Goal: Task Accomplishment & Management: Use online tool/utility

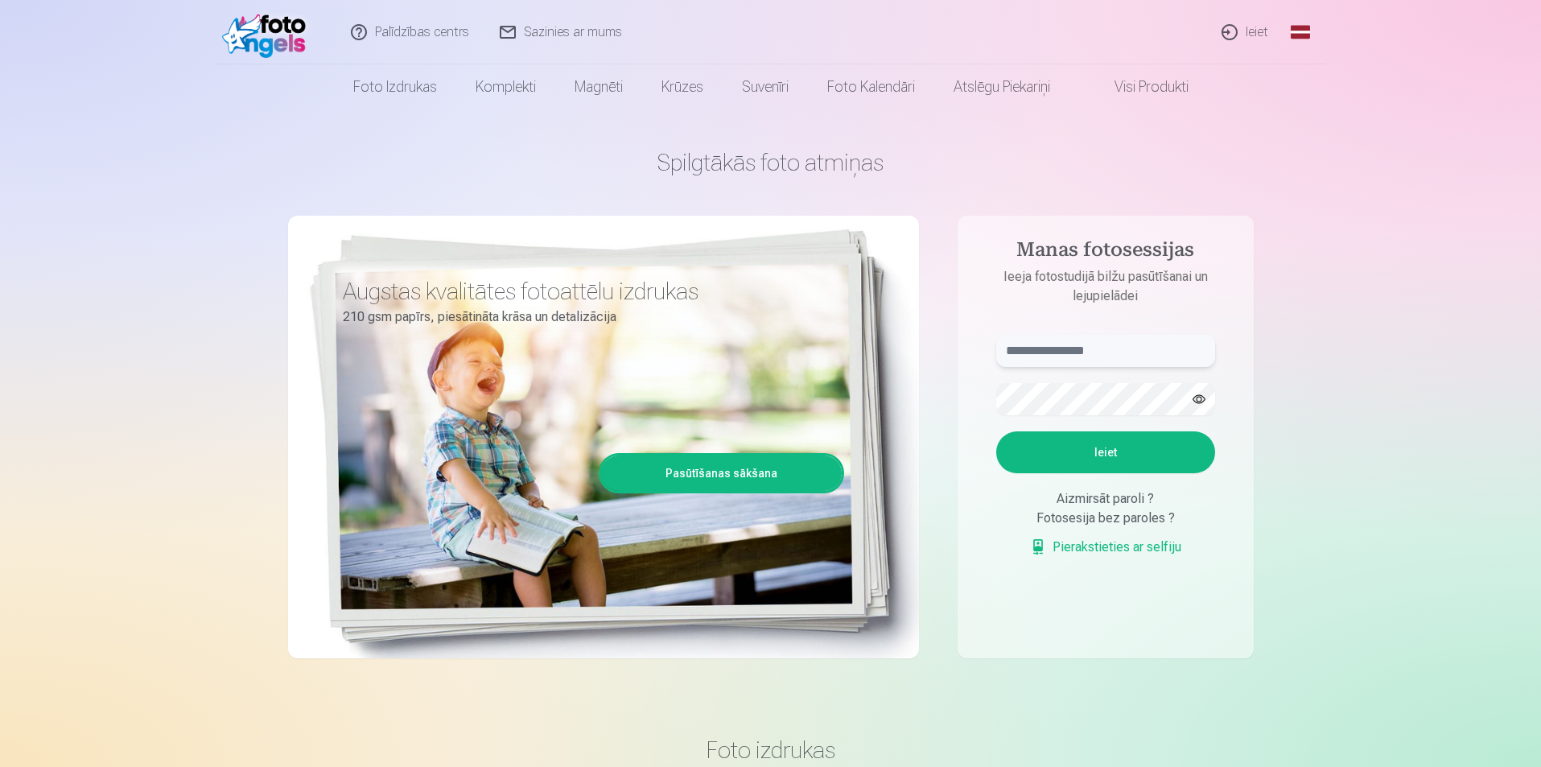
click at [1101, 349] on input "text" at bounding box center [1105, 351] width 219 height 32
type input "**********"
click at [1169, 443] on button "Ieiet" at bounding box center [1105, 452] width 219 height 42
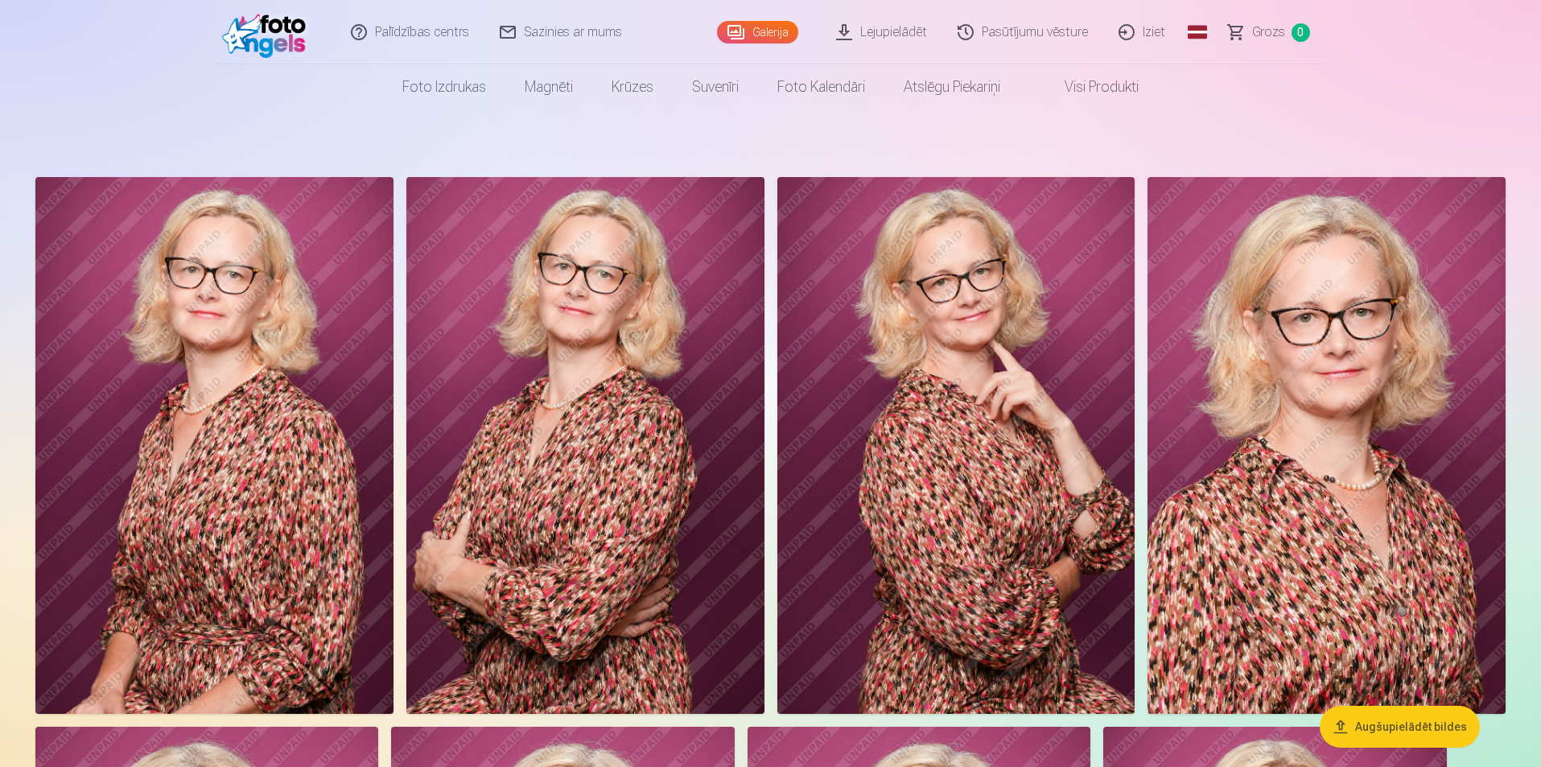
click at [1130, 89] on link "Visi produkti" at bounding box center [1089, 86] width 138 height 45
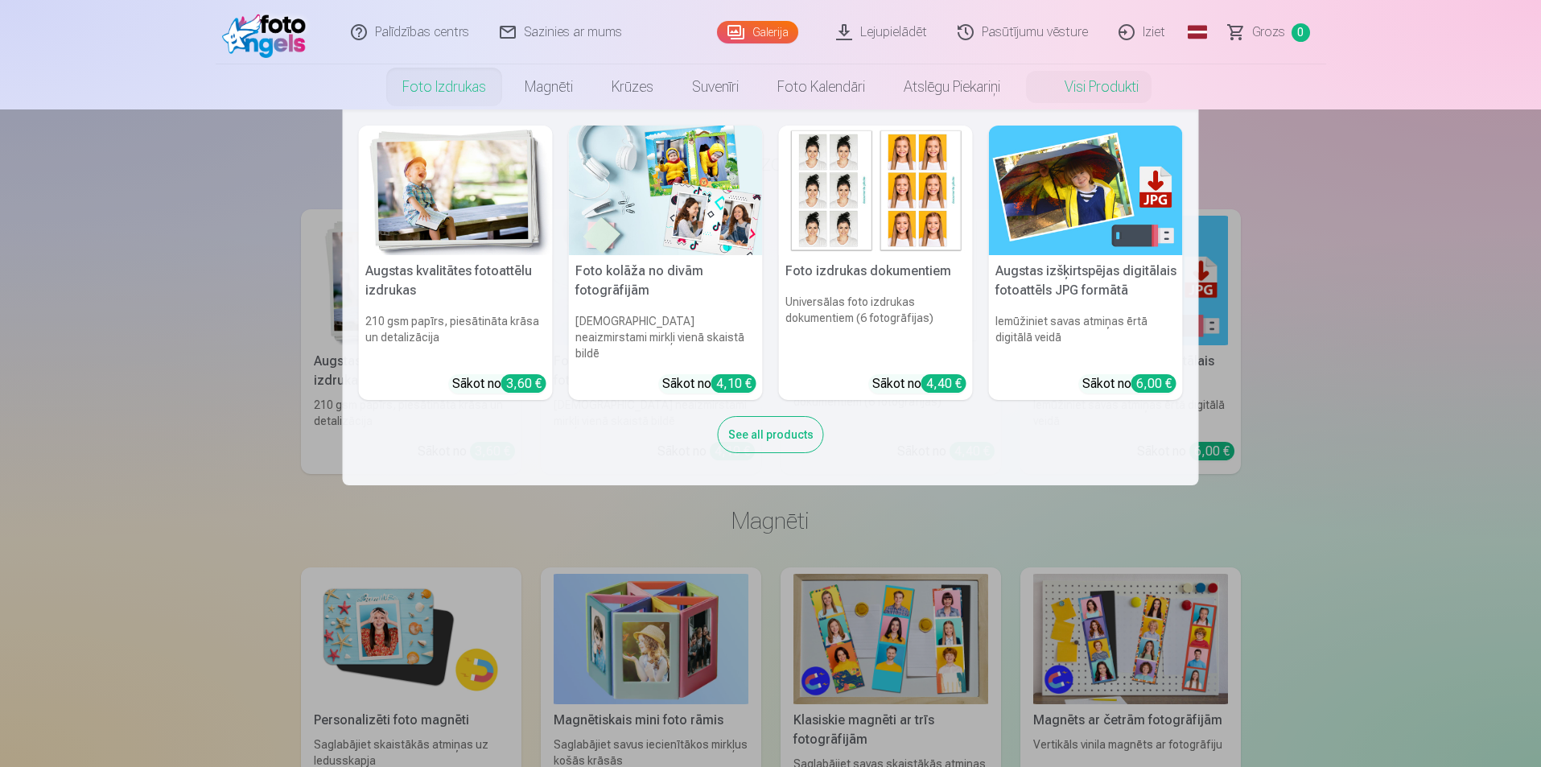
click at [446, 83] on link "Foto izdrukas" at bounding box center [444, 86] width 122 height 45
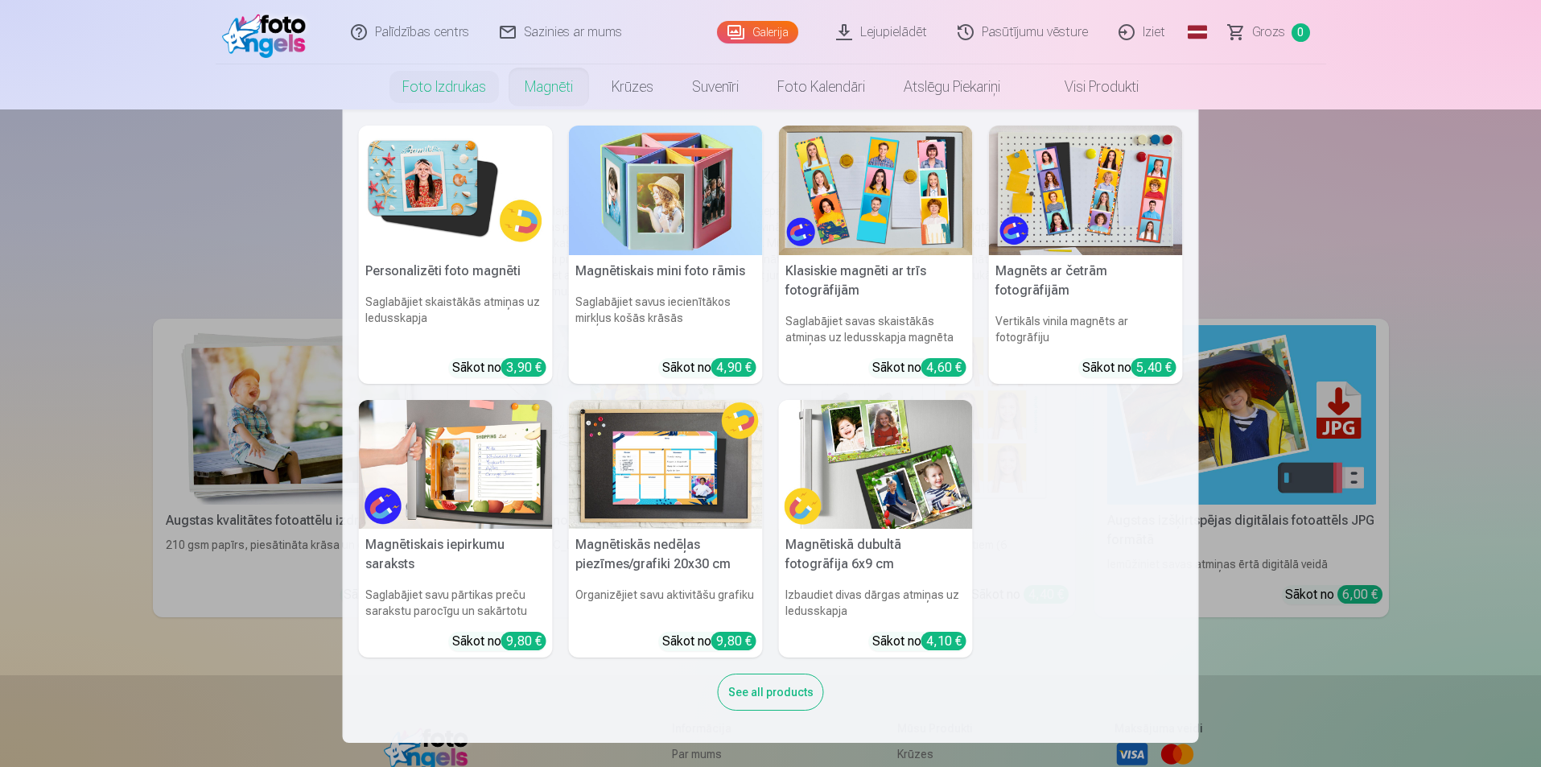
click at [546, 90] on link "Magnēti" at bounding box center [548, 86] width 87 height 45
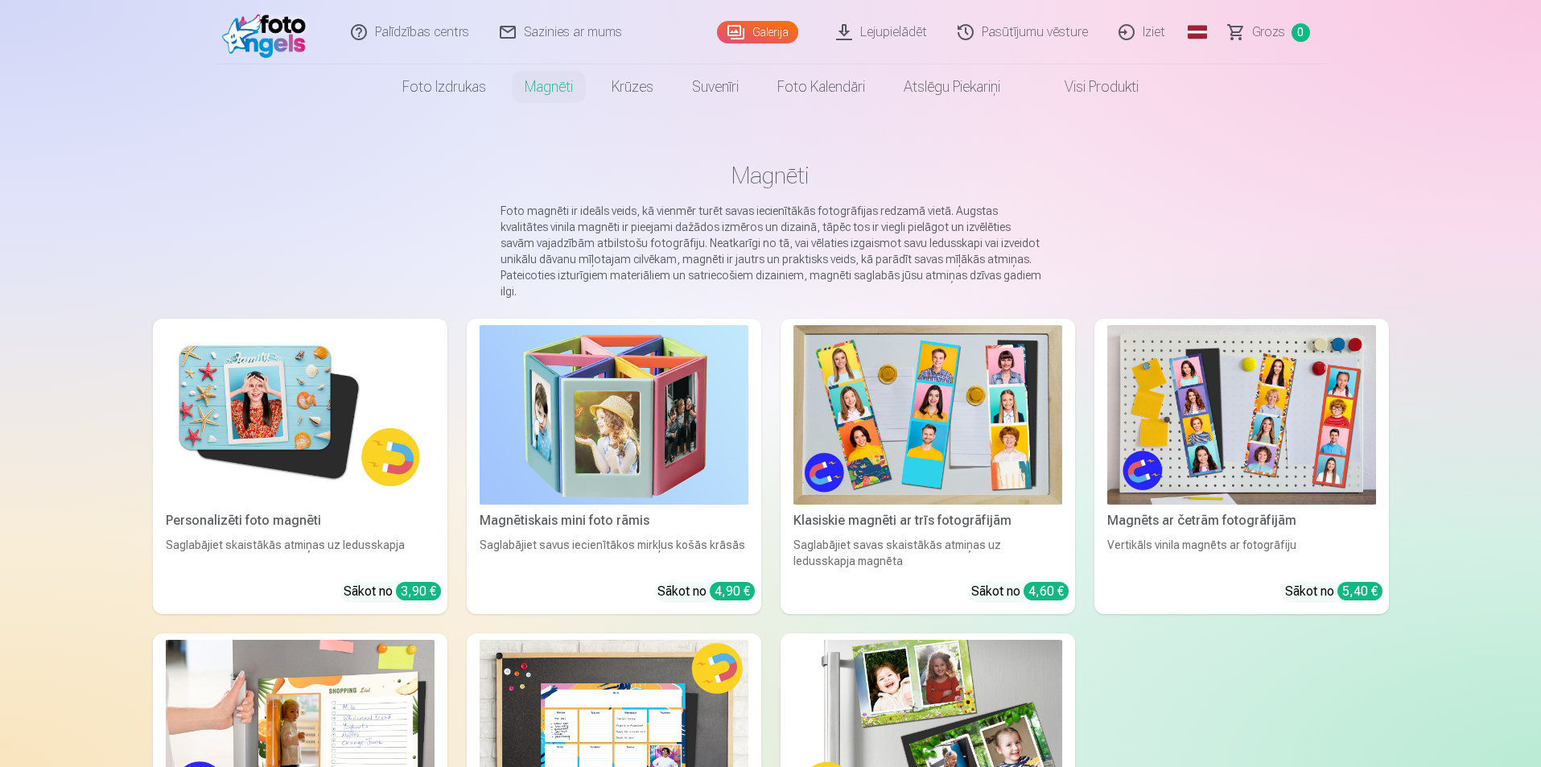
click at [775, 35] on link "Galerija" at bounding box center [757, 32] width 81 height 23
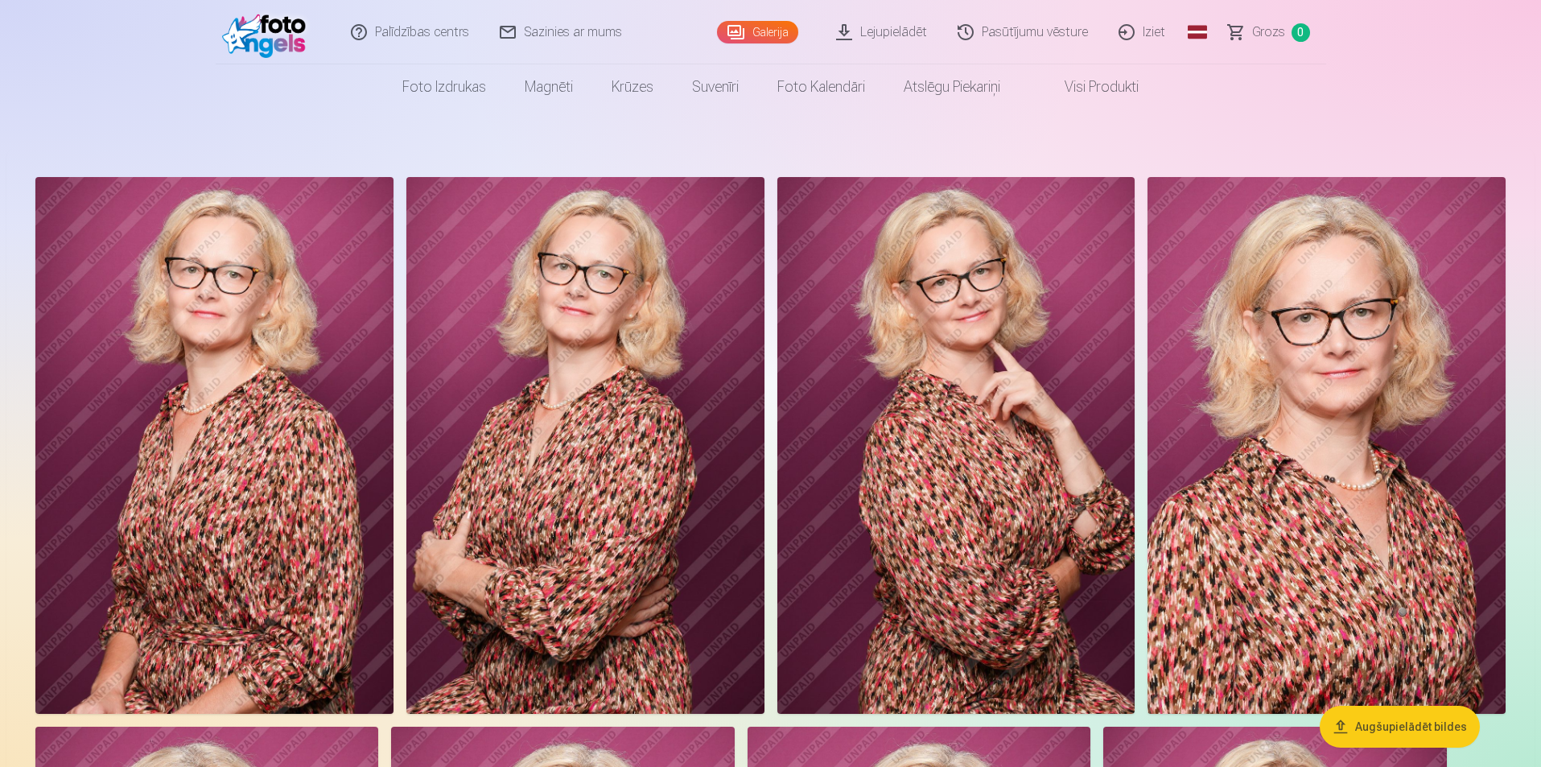
click at [861, 32] on link "Lejupielādēt" at bounding box center [883, 32] width 122 height 64
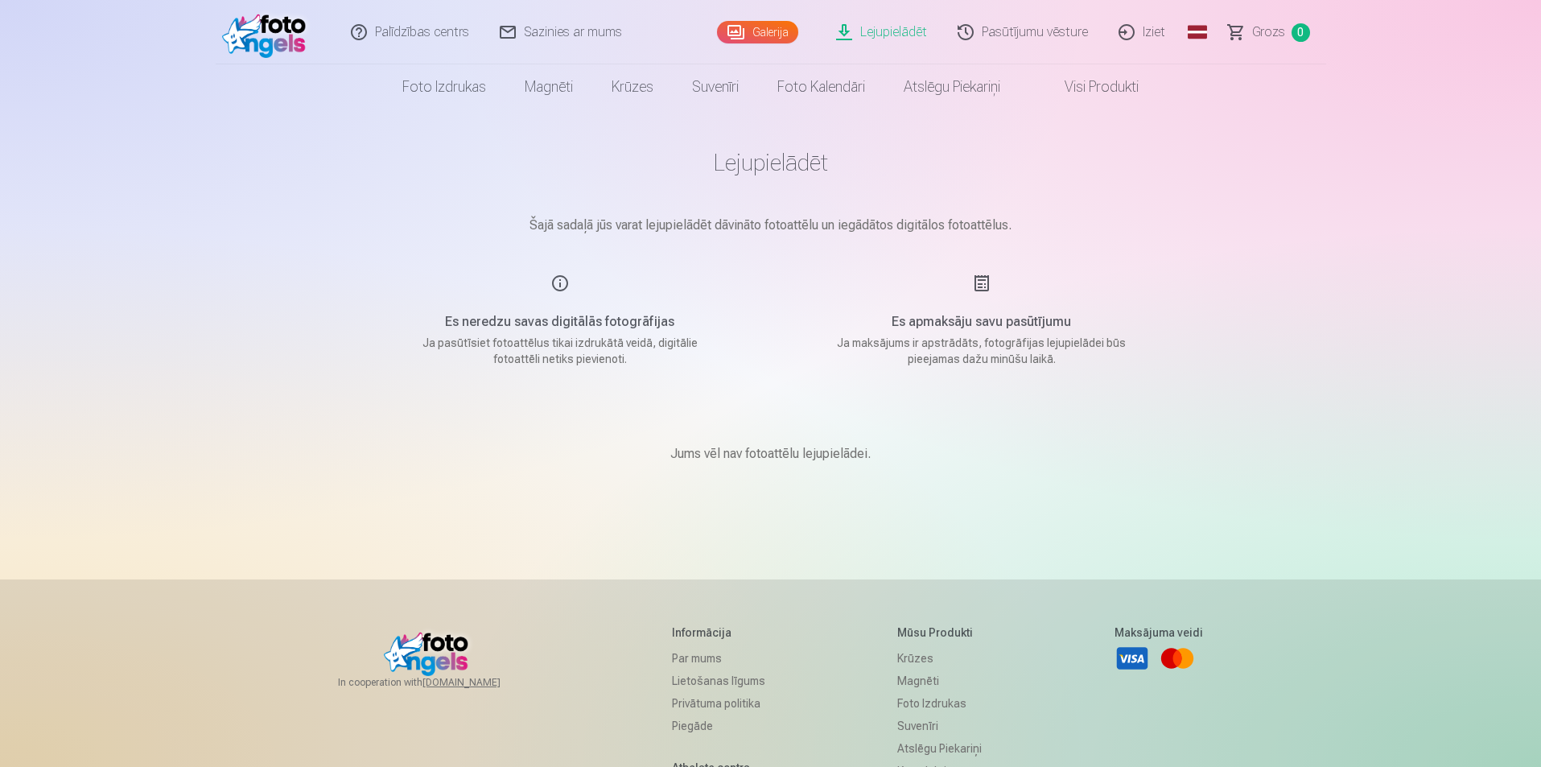
click at [777, 34] on link "Galerija" at bounding box center [757, 32] width 81 height 23
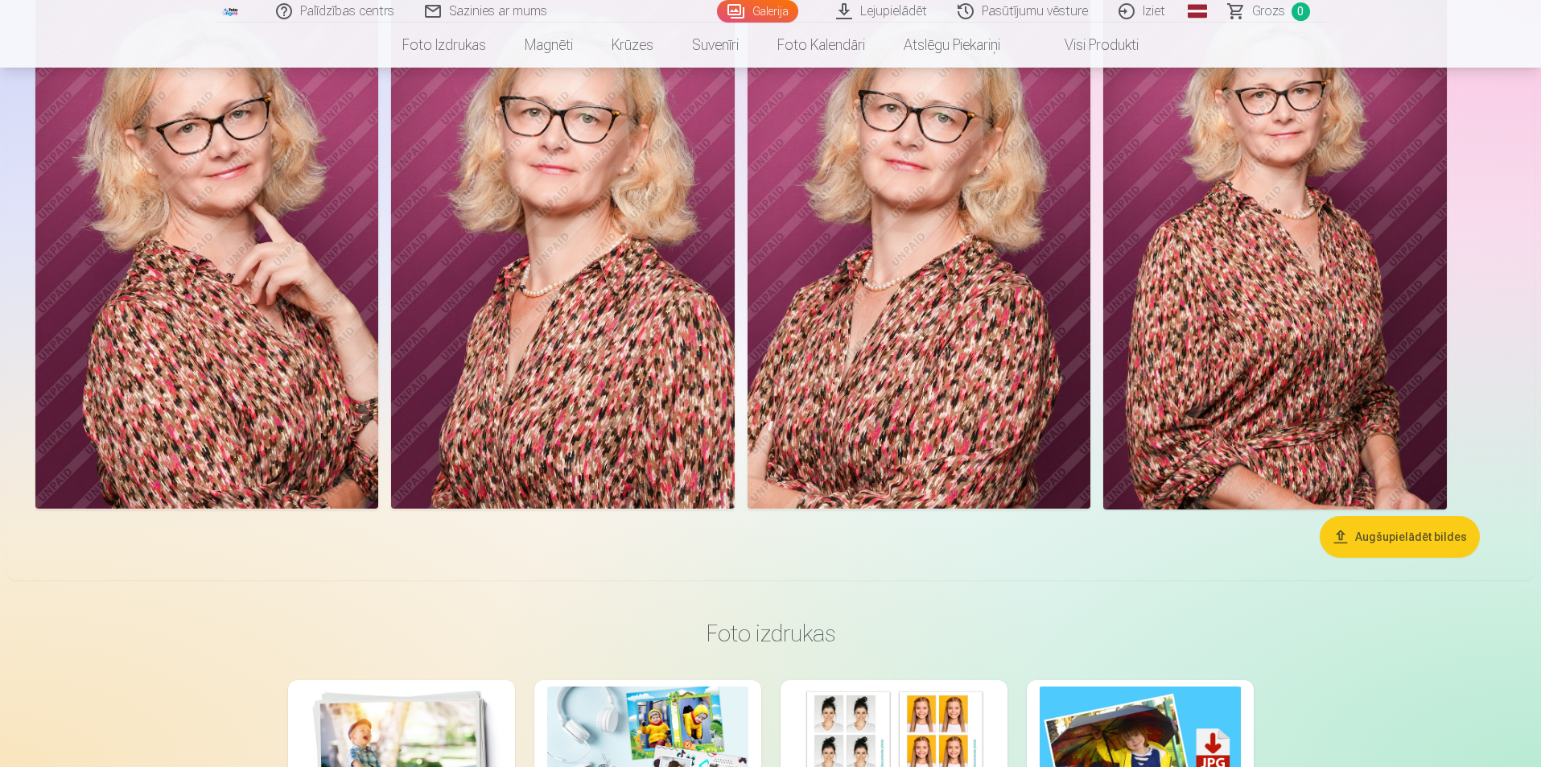
scroll to position [724, 0]
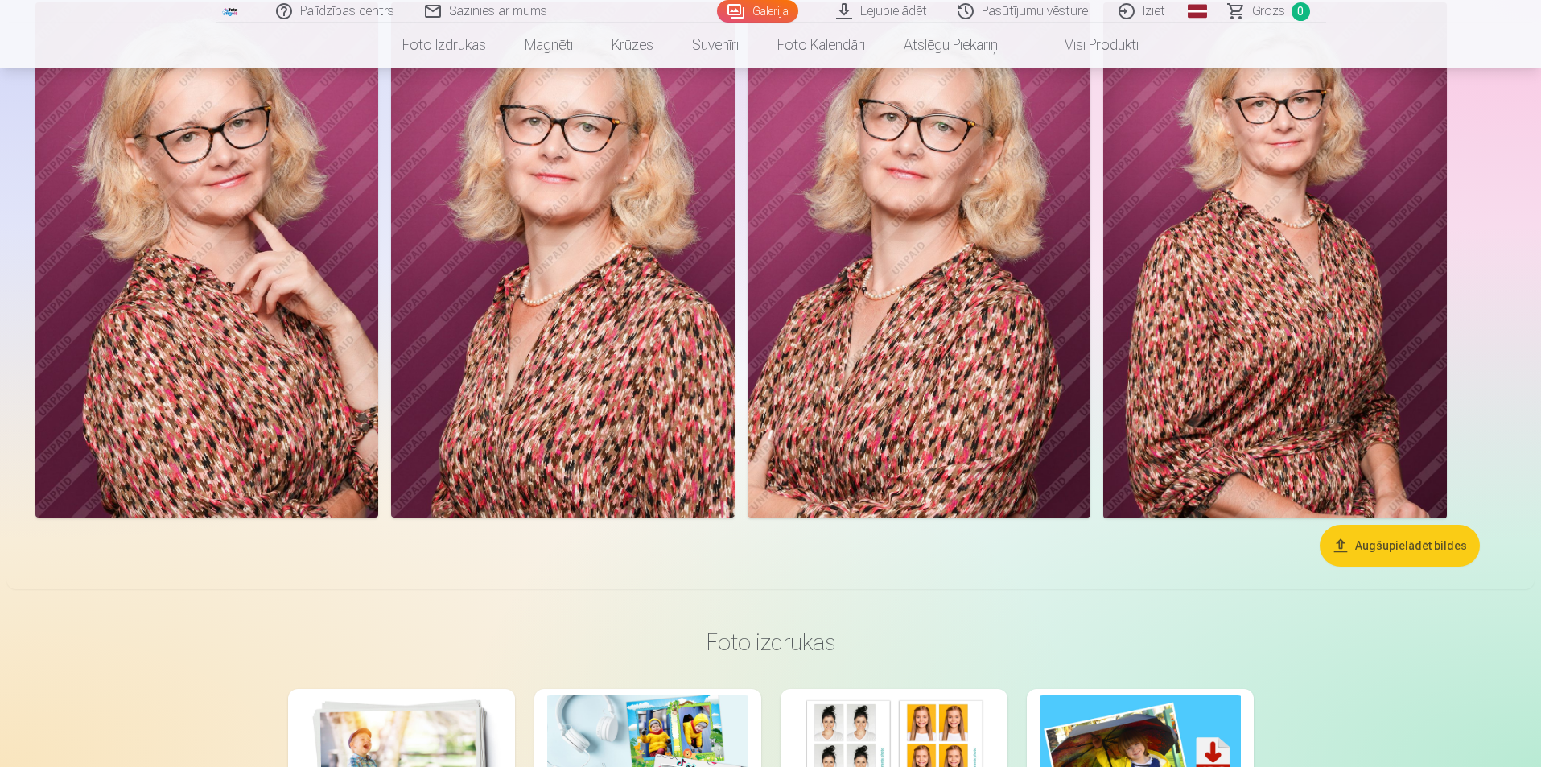
click at [1407, 536] on button "Augšupielādēt bildes" at bounding box center [1400, 546] width 160 height 42
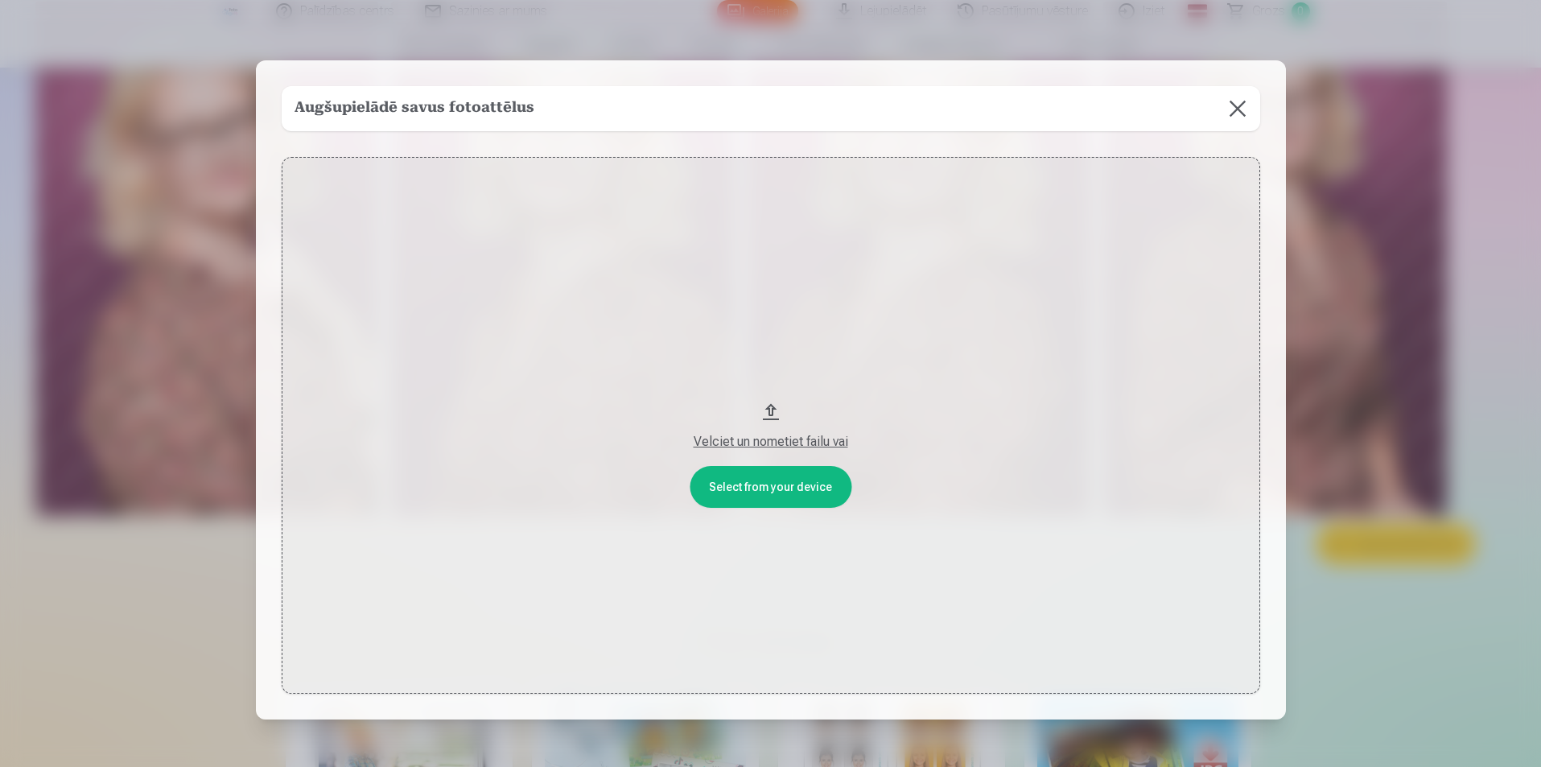
scroll to position [726, 0]
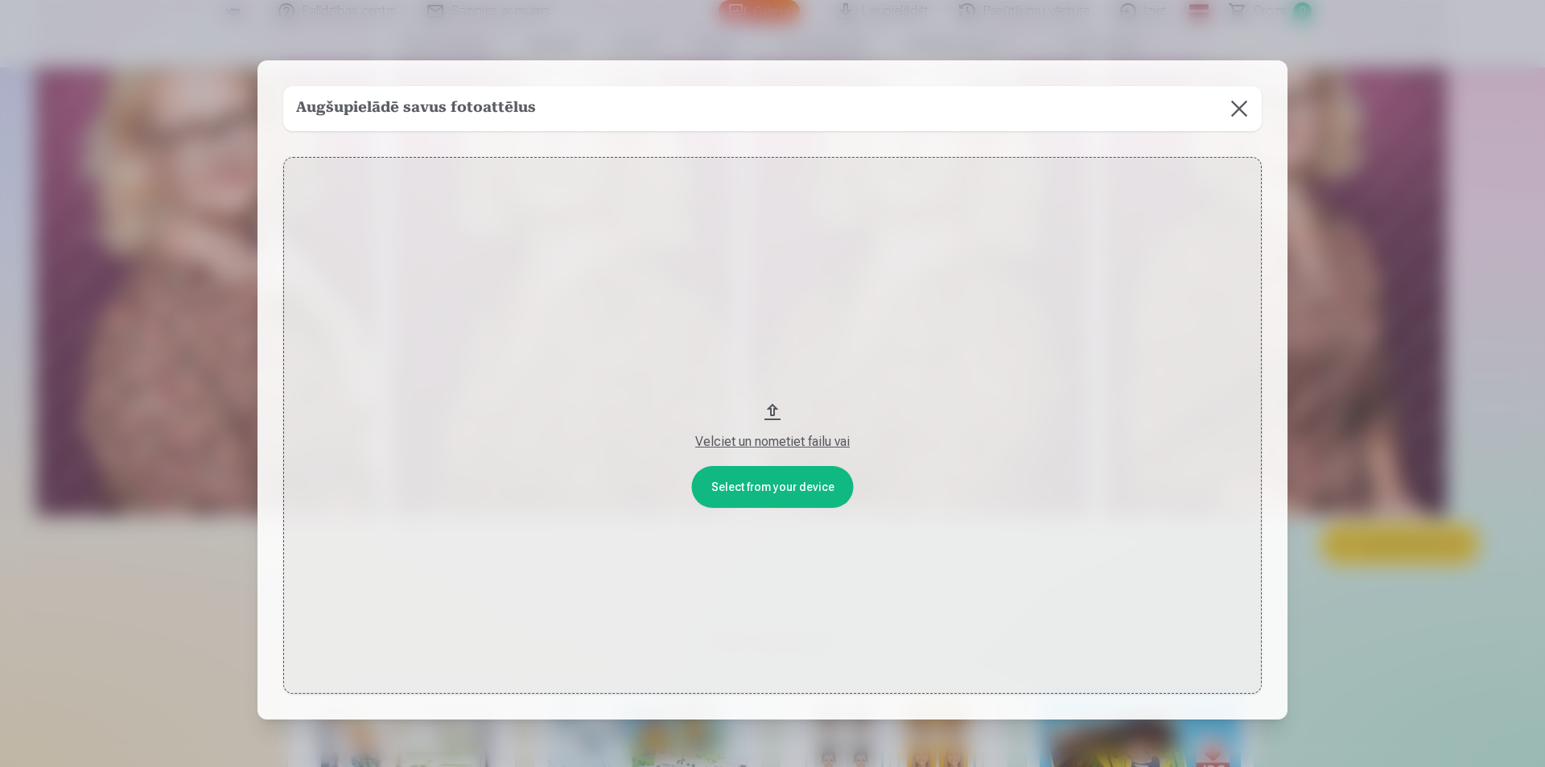
click at [798, 443] on div "Velciet un nometiet failu vai" at bounding box center [772, 441] width 946 height 19
click at [1242, 104] on button at bounding box center [1239, 108] width 45 height 45
